Goal: Transaction & Acquisition: Purchase product/service

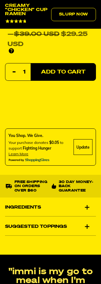
scroll to position [377, 0]
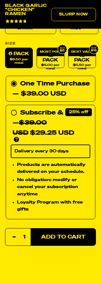
scroll to position [343, 0]
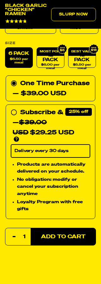
click at [86, 112] on div "Subscribe & Save 25% — $39.00 USD $29.25 USD You'll receive your selected flavo…" at bounding box center [50, 161] width 89 height 114
click at [84, 112] on div "Subscribe & Save 25% — $39.00 USD $29.25 USD You'll receive your selected flavo…" at bounding box center [50, 161] width 89 height 114
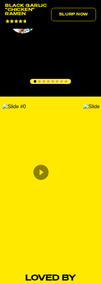
scroll to position [1331, 0]
click at [40, 178] on icon "Content from Archive App" at bounding box center [40, 171] width 15 height 15
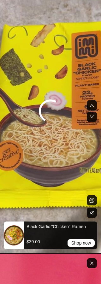
click at [84, 13] on video "UGC Video" at bounding box center [50, 111] width 101 height 284
